Goal: Task Accomplishment & Management: Manage account settings

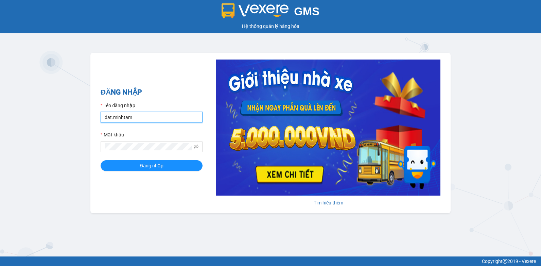
click at [130, 118] on input "dat.minhtam" at bounding box center [152, 117] width 102 height 11
click at [182, 95] on h2 "ĐĂNG NHẬP" at bounding box center [152, 92] width 102 height 11
click at [130, 119] on input "dat.minhtam" at bounding box center [152, 117] width 102 height 11
drag, startPoint x: 110, startPoint y: 118, endPoint x: 86, endPoint y: 119, distance: 23.8
click at [86, 119] on div "GMS Hệ thống quản lý hàng hóa ĐĂNG NHẬP Tên đăng nhập dat.minhtam Mật khẩu Đăng…" at bounding box center [270, 128] width 541 height 256
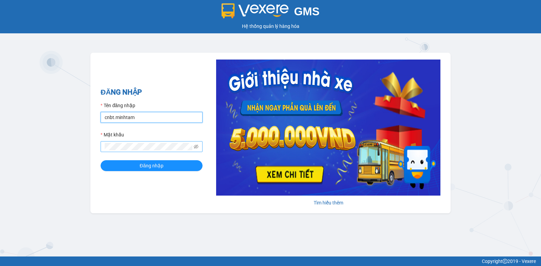
type input "cnbt.minhtam"
type input "dat.minhtam"
click at [108, 119] on input "dat.minhtam" at bounding box center [152, 117] width 102 height 11
